Goal: Transaction & Acquisition: Subscribe to service/newsletter

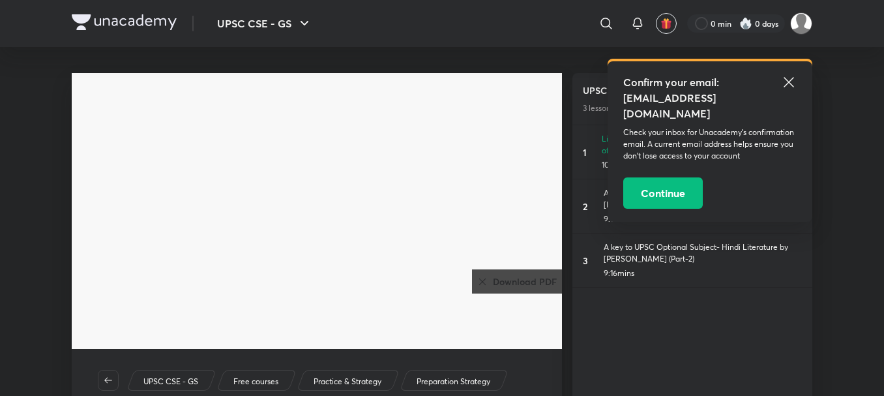
click at [788, 77] on icon at bounding box center [789, 82] width 16 height 16
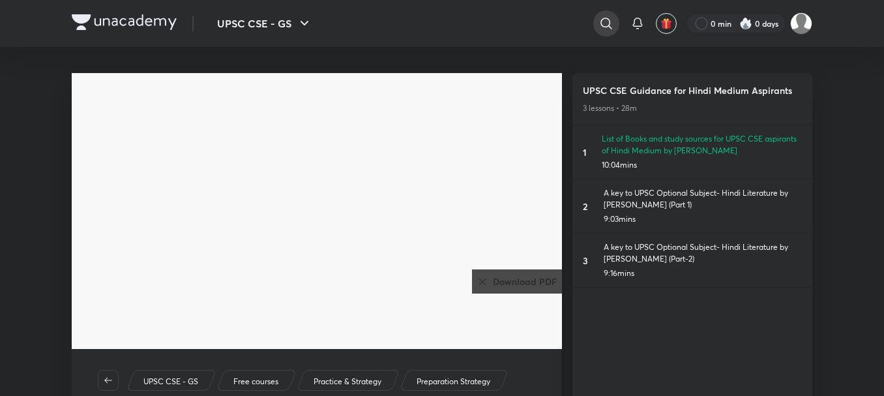
click at [606, 20] on icon at bounding box center [607, 24] width 16 height 16
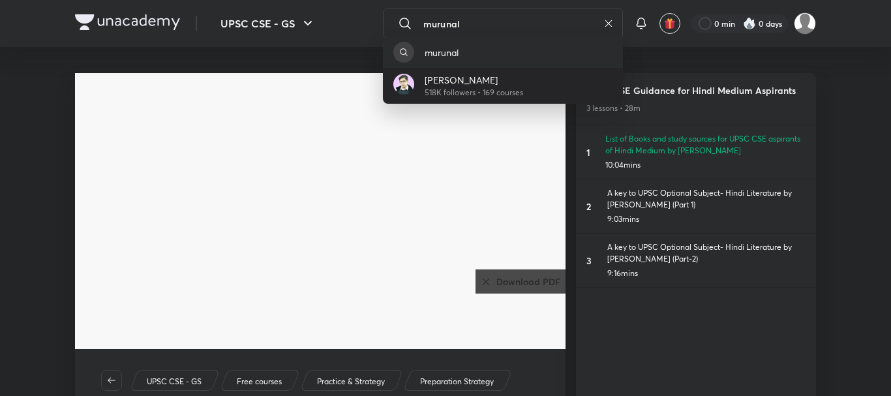
type input "murunal"
click at [518, 86] on p "[PERSON_NAME]" at bounding box center [473, 80] width 98 height 14
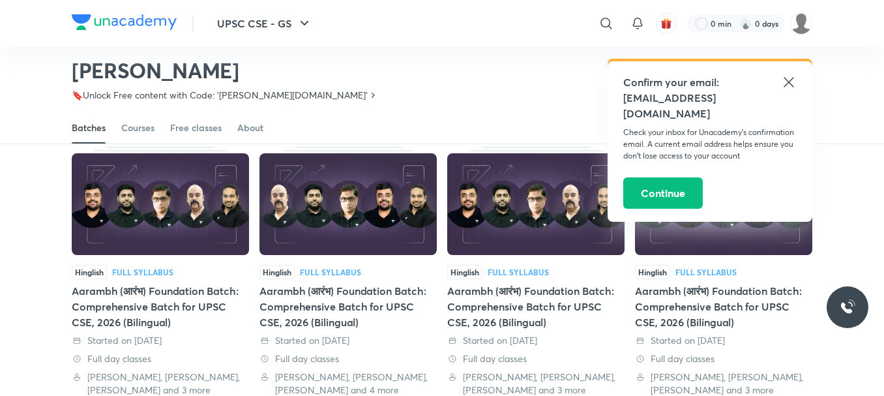
scroll to position [74, 0]
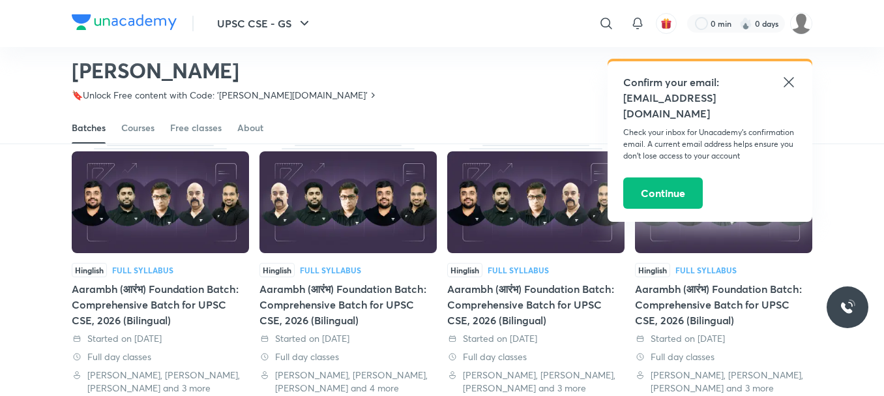
click at [788, 83] on icon at bounding box center [789, 82] width 10 height 10
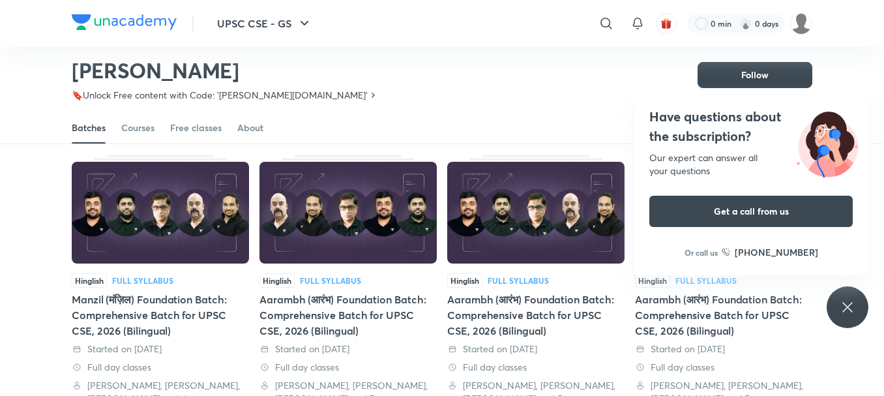
scroll to position [594, 0]
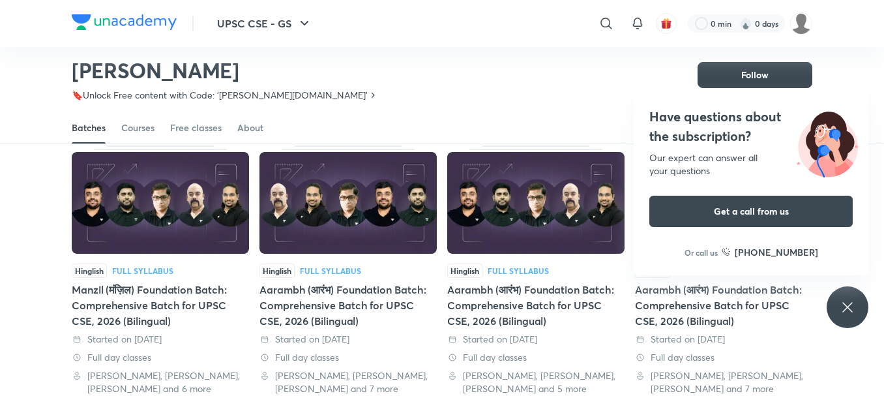
click at [843, 289] on div "Have questions about the subscription? Our expert can answer all your questions…" at bounding box center [848, 307] width 42 height 42
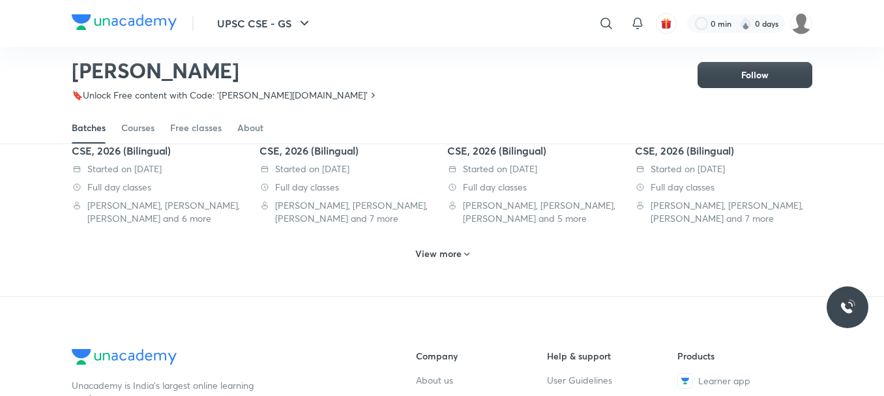
scroll to position [772, 0]
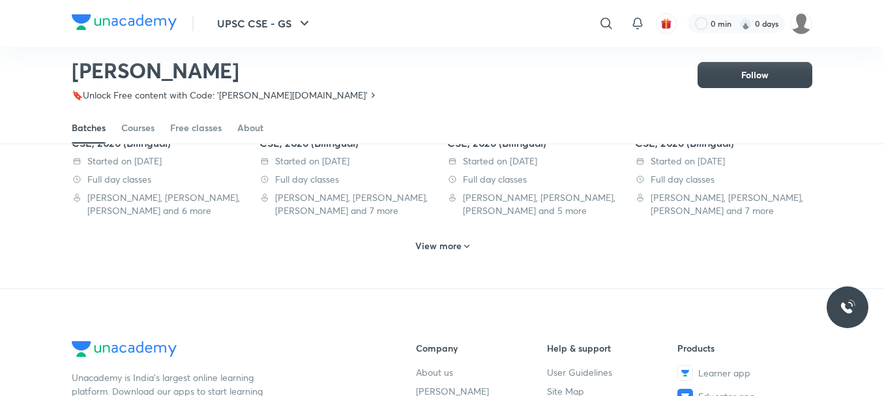
click at [454, 252] on h6 "View more" at bounding box center [438, 245] width 46 height 13
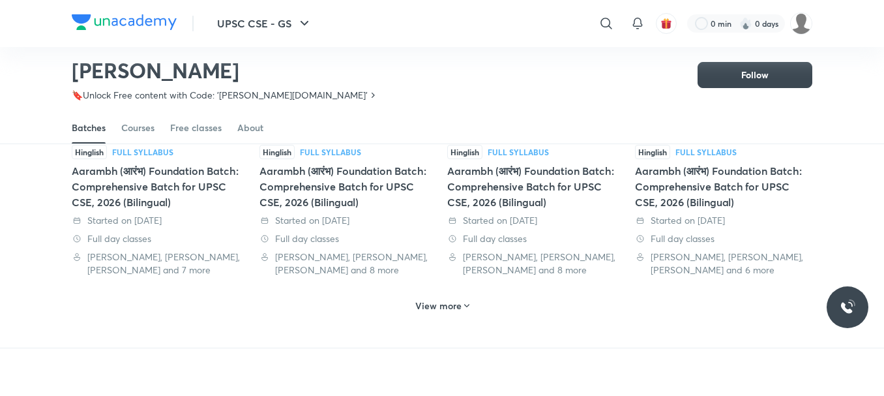
scroll to position [1505, 0]
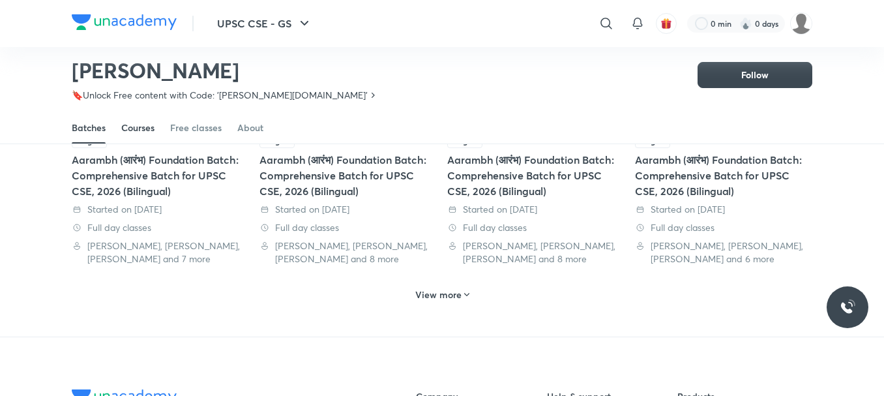
click at [132, 126] on div "Courses" at bounding box center [137, 127] width 33 height 13
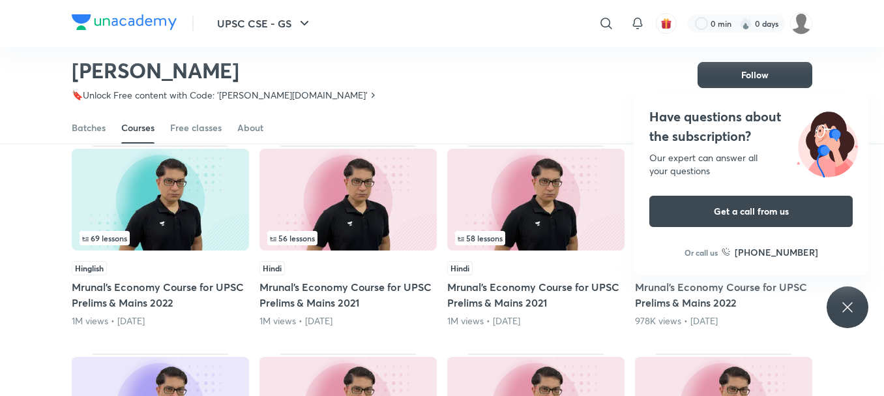
scroll to position [342, 0]
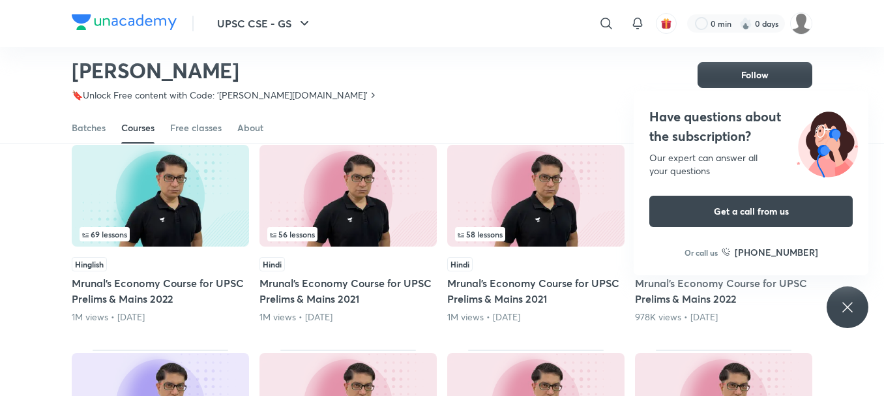
click at [856, 296] on div "Have questions about the subscription? Our expert can answer all your questions…" at bounding box center [848, 307] width 42 height 42
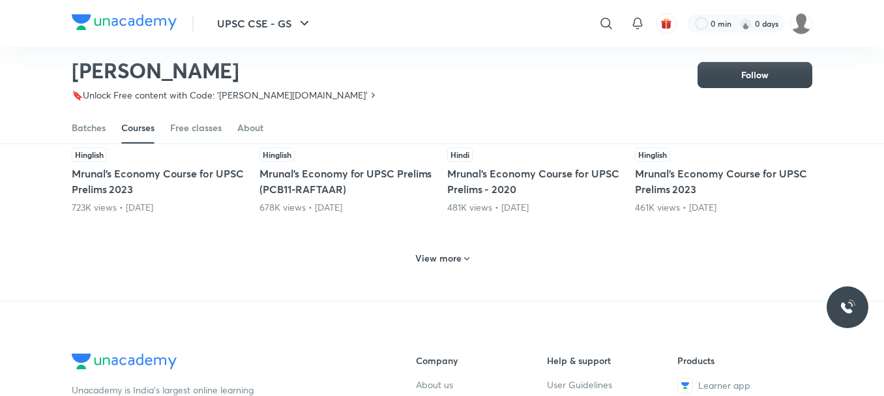
scroll to position [643, 0]
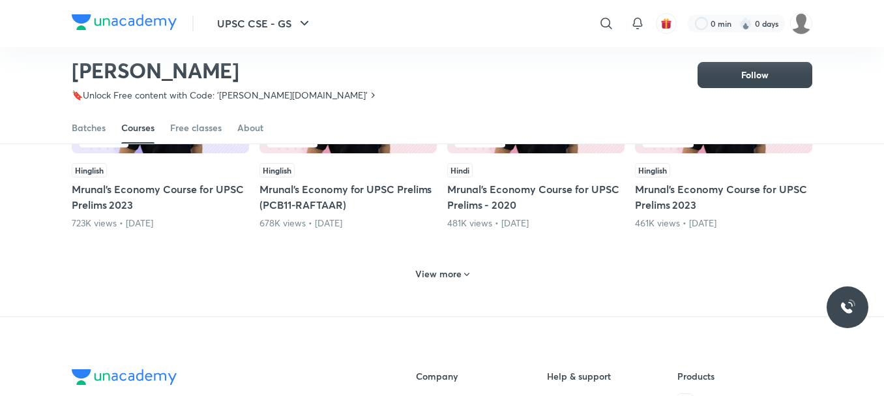
click at [446, 272] on h6 "View more" at bounding box center [438, 273] width 46 height 13
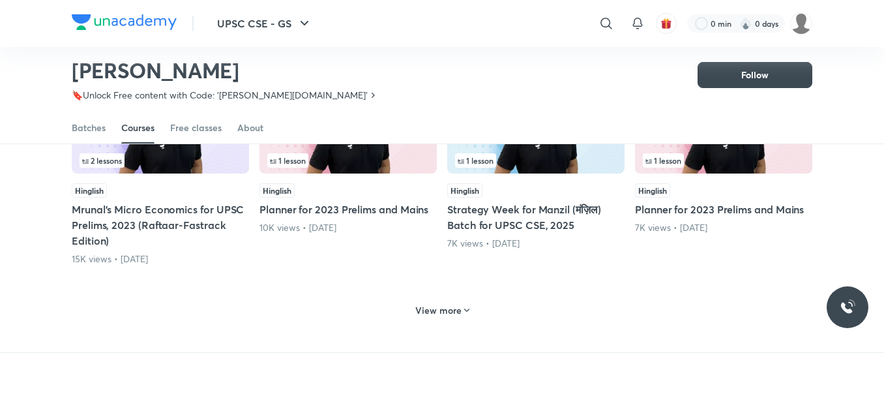
scroll to position [1258, 0]
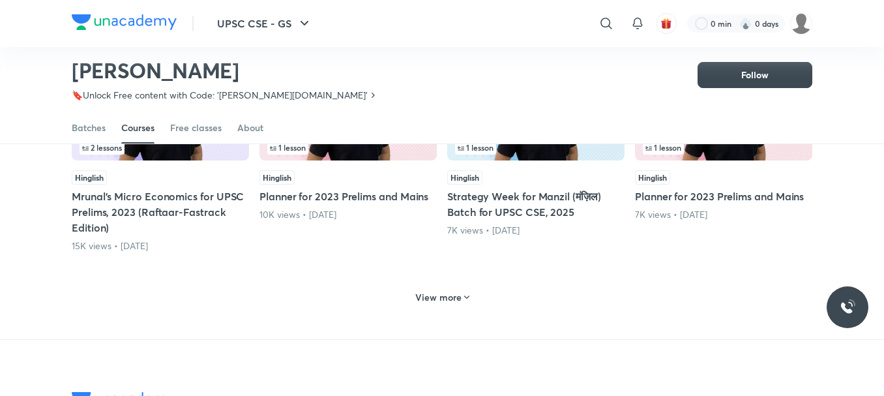
click at [444, 295] on h6 "View more" at bounding box center [438, 297] width 46 height 13
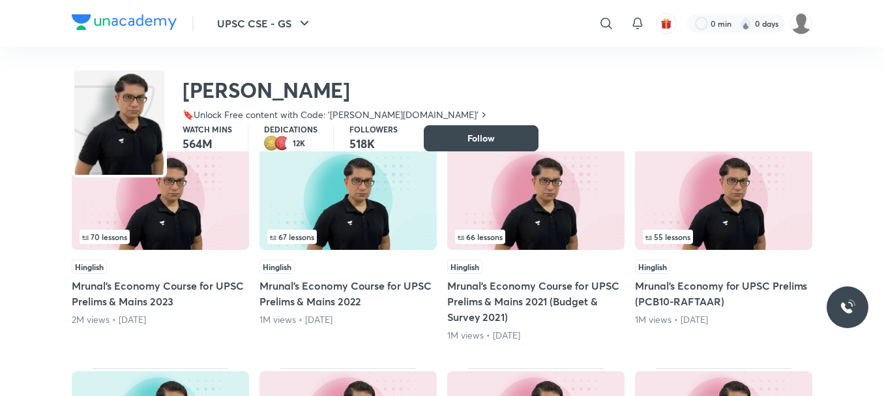
scroll to position [0, 0]
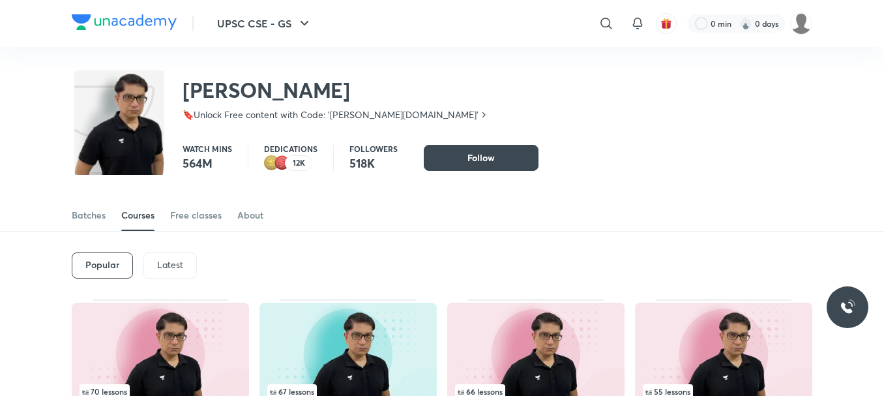
click at [179, 268] on p "Latest" at bounding box center [170, 265] width 26 height 10
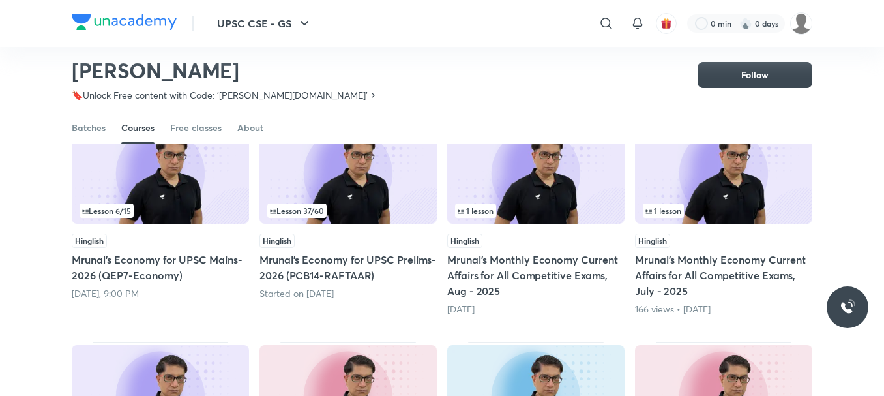
scroll to position [132, 0]
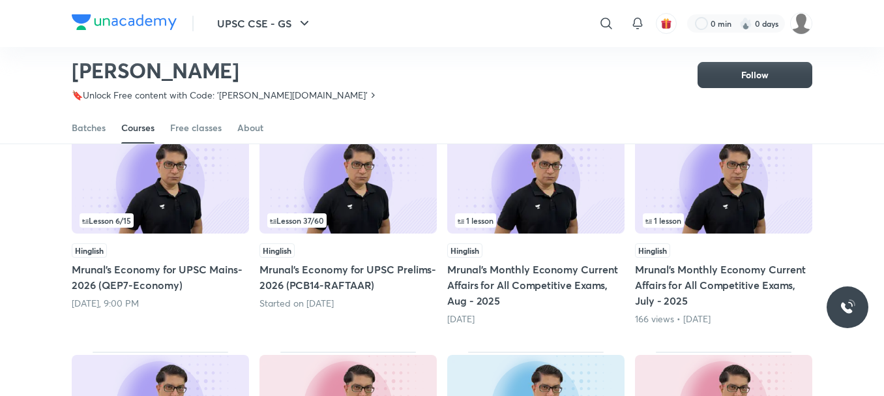
click at [164, 214] on div "Lesson 6 / 15" at bounding box center [161, 220] width 162 height 14
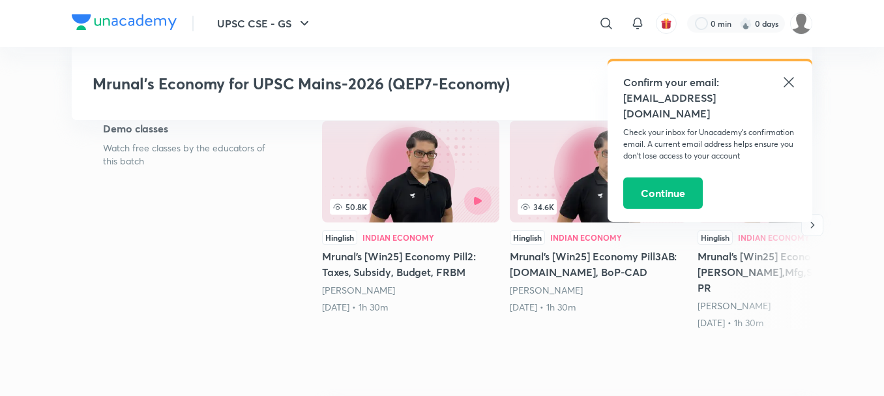
scroll to position [307, 0]
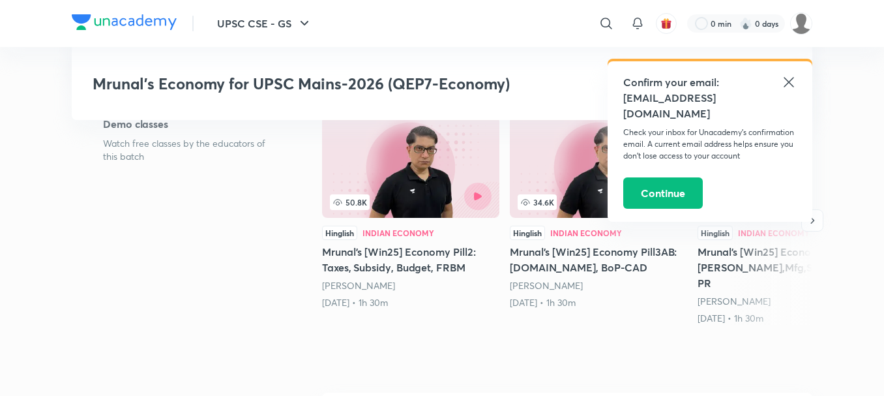
click at [784, 78] on icon at bounding box center [789, 82] width 10 height 10
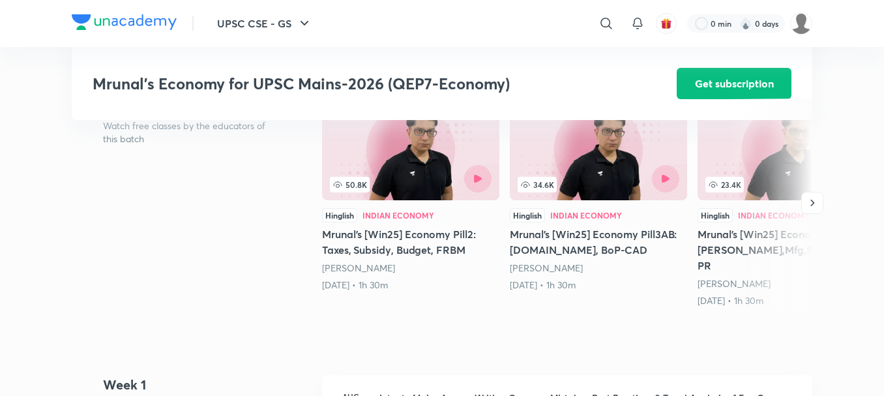
scroll to position [316, 0]
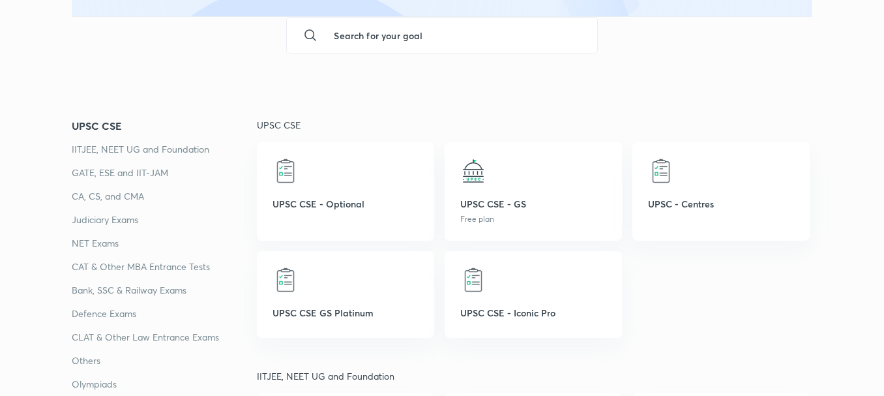
scroll to position [196, 0]
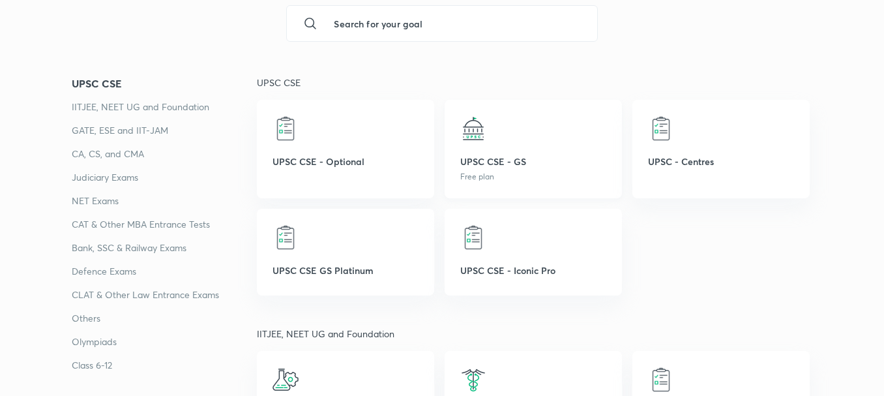
click at [527, 160] on p "UPSC CSE - GS" at bounding box center [533, 162] width 146 height 14
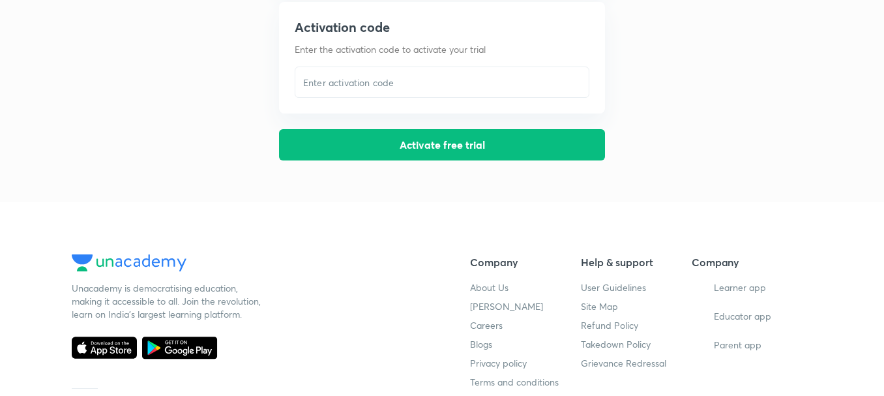
scroll to position [0, 0]
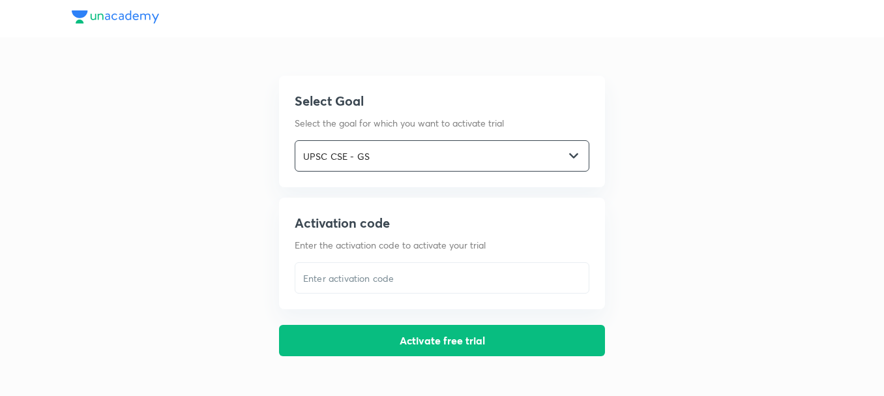
click at [416, 147] on input "UPSC CSE - GS" at bounding box center [429, 156] width 269 height 27
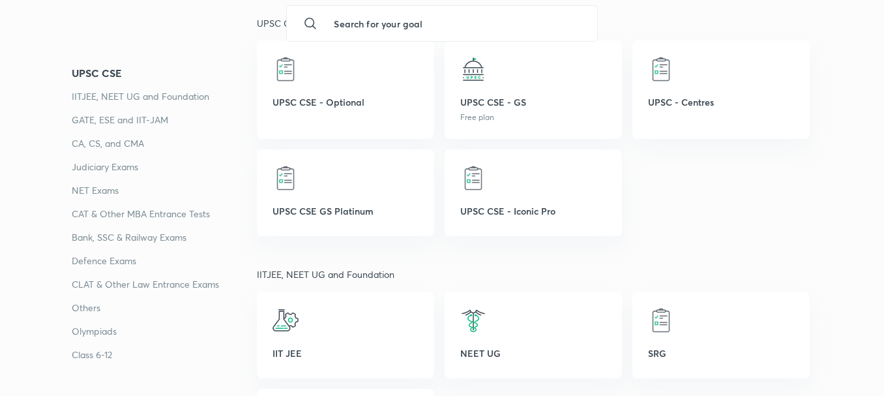
scroll to position [264, 0]
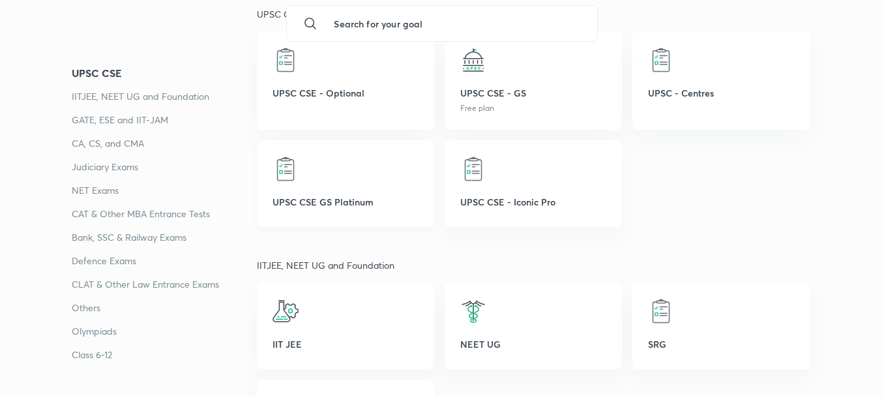
click at [308, 207] on p "UPSC CSE GS Platinum" at bounding box center [346, 202] width 146 height 14
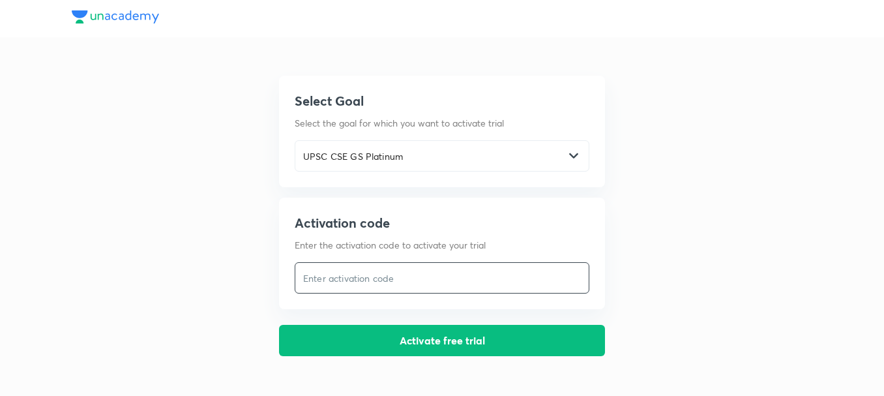
click at [426, 275] on input "text" at bounding box center [441, 278] width 293 height 27
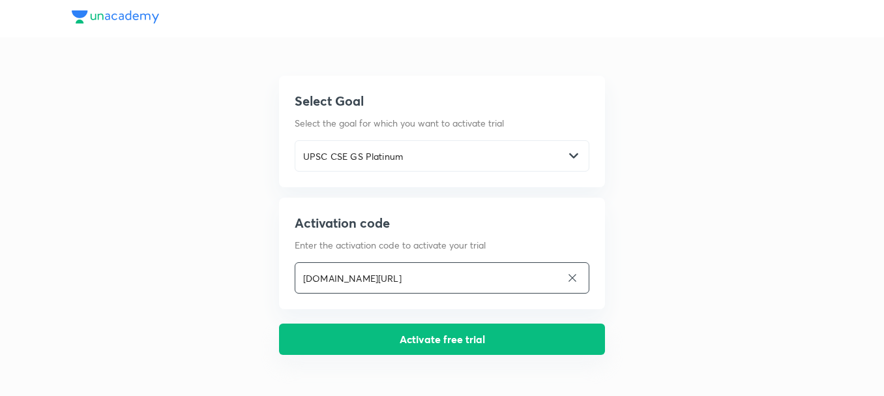
type input "unacademy.com/subscription/free-trial"
click at [445, 340] on button "Activate free trial" at bounding box center [442, 338] width 326 height 31
click at [440, 340] on button "Activate free trial" at bounding box center [442, 338] width 326 height 31
